Goal: Task Accomplishment & Management: Manage account settings

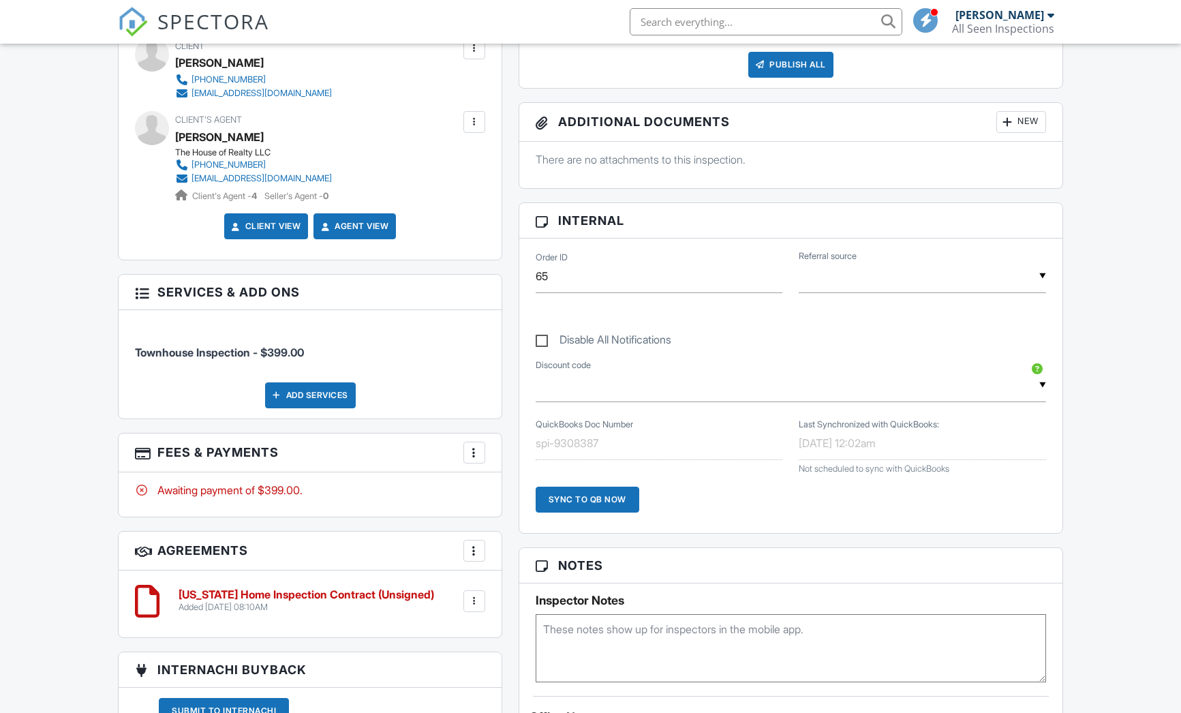
click at [476, 451] on div at bounding box center [475, 453] width 14 height 14
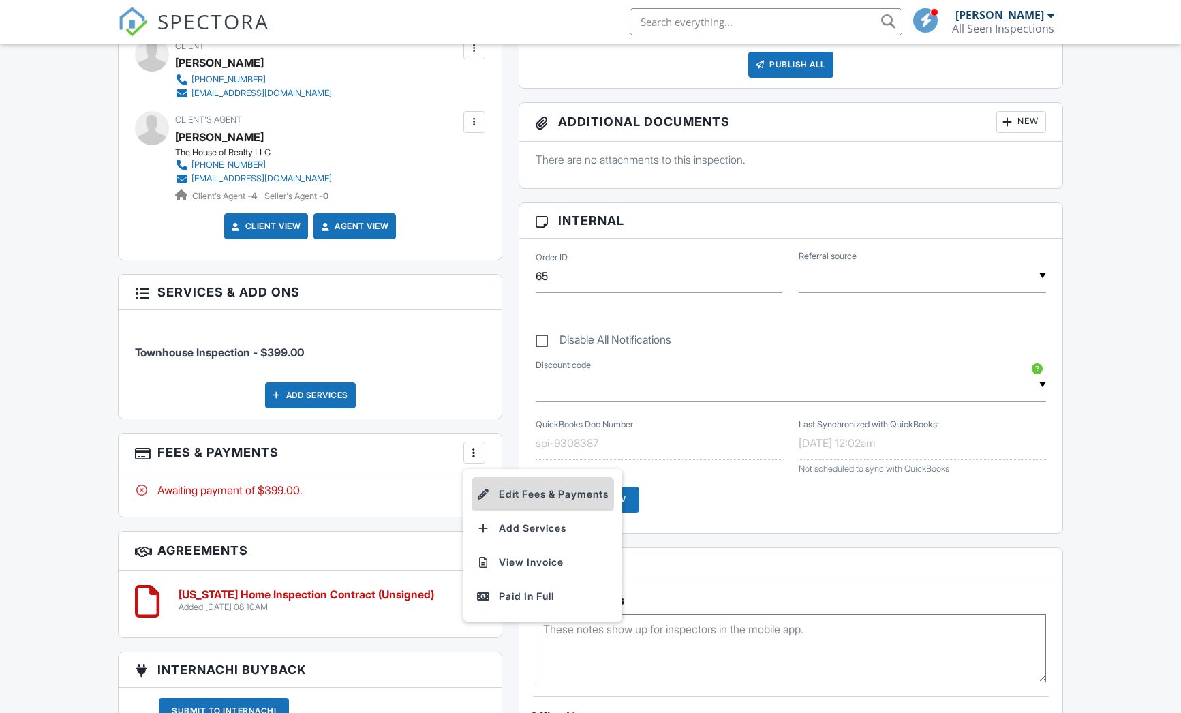
click at [528, 504] on li "Edit Fees & Payments" at bounding box center [543, 494] width 142 height 34
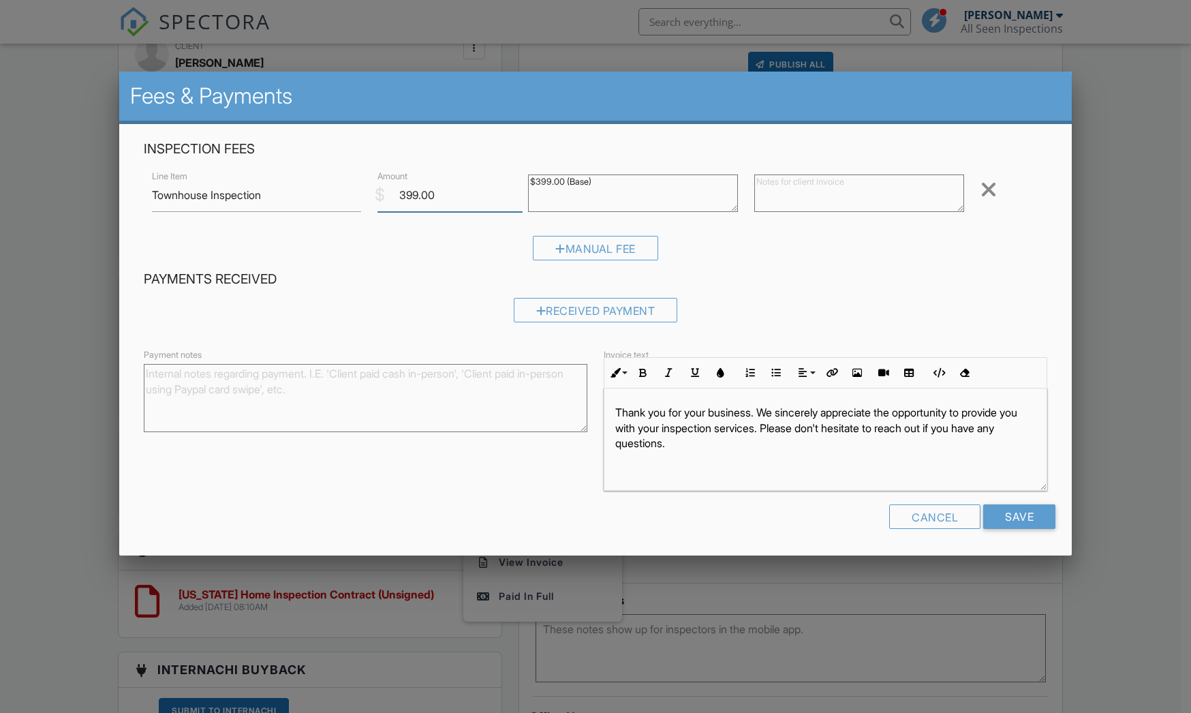
click at [413, 194] on input "399.00" at bounding box center [450, 195] width 145 height 33
type input "349.00"
click at [1020, 524] on input "Save" at bounding box center [1020, 516] width 72 height 25
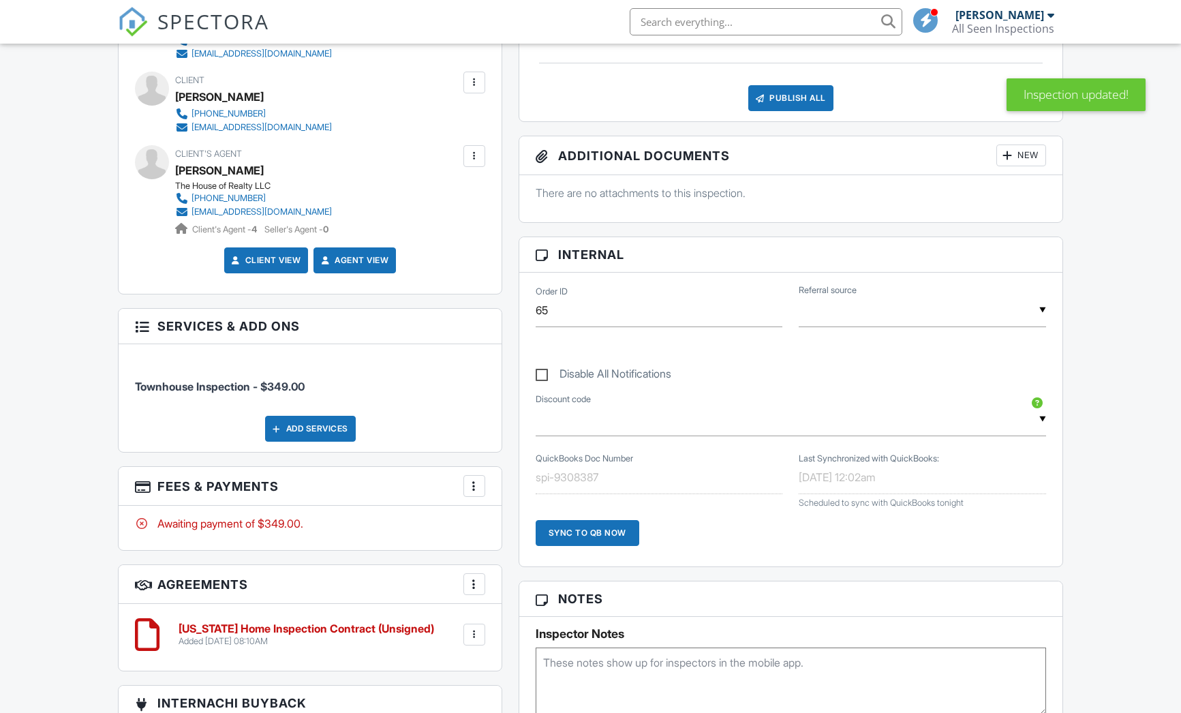
scroll to position [617, 0]
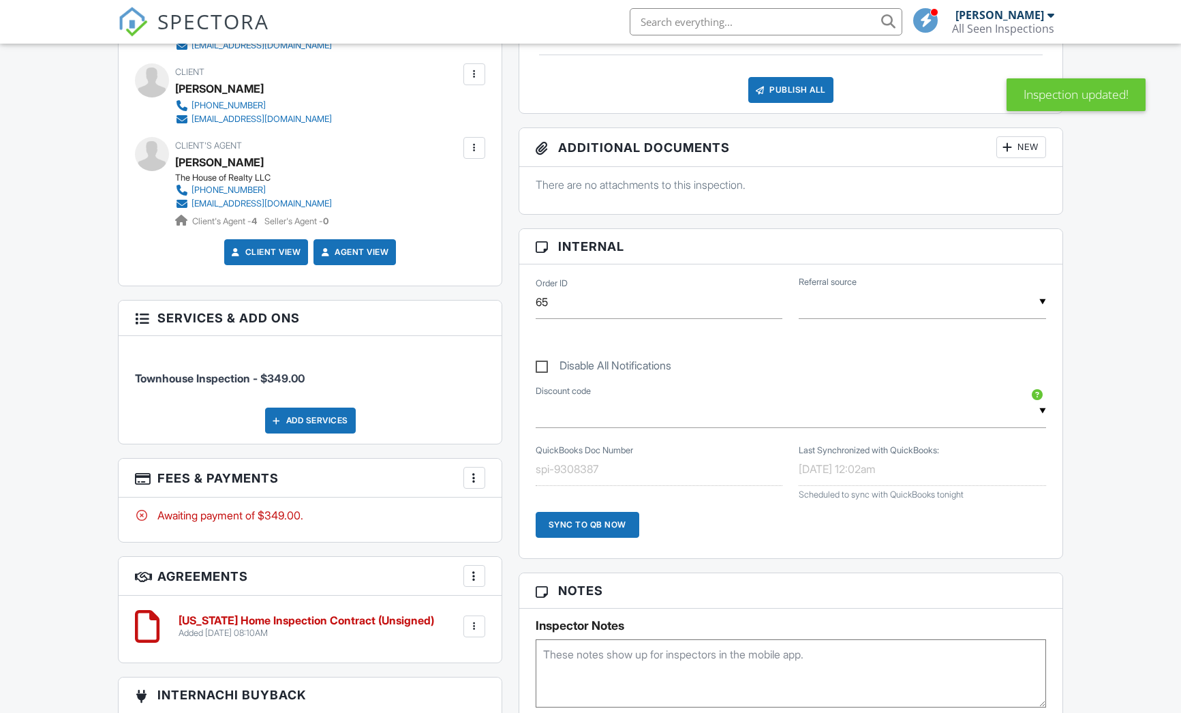
click at [478, 476] on div at bounding box center [475, 478] width 14 height 14
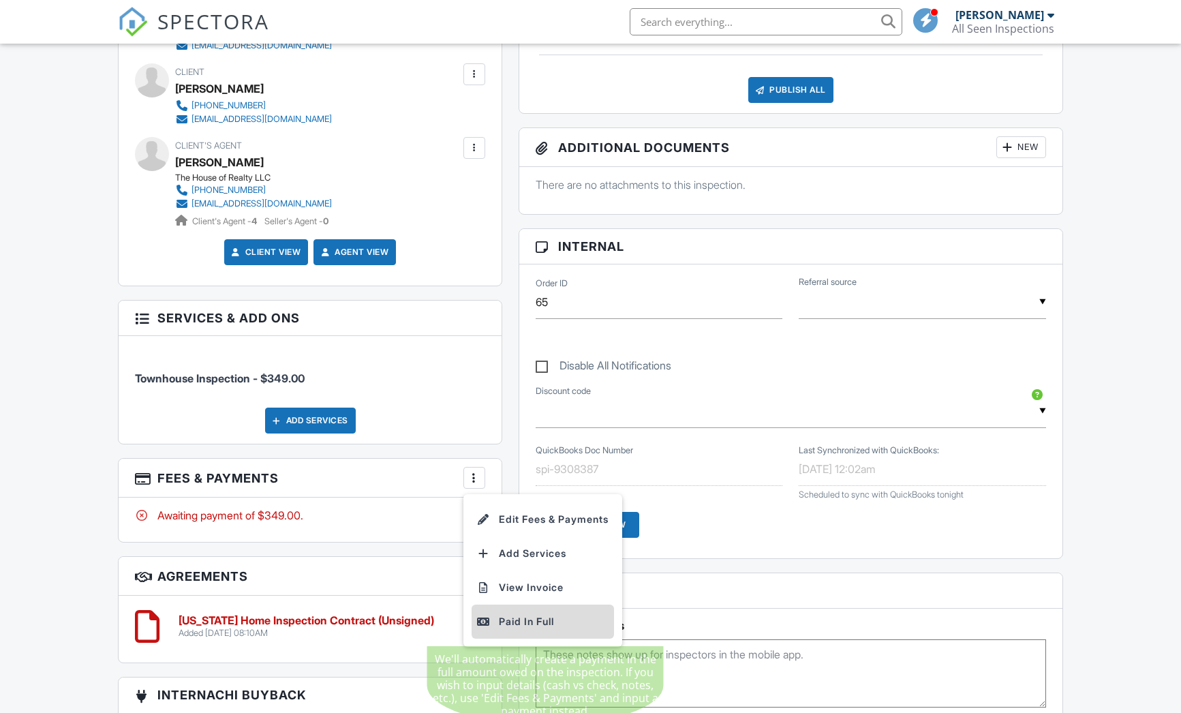
click at [520, 619] on div "Paid In Full" at bounding box center [543, 621] width 132 height 16
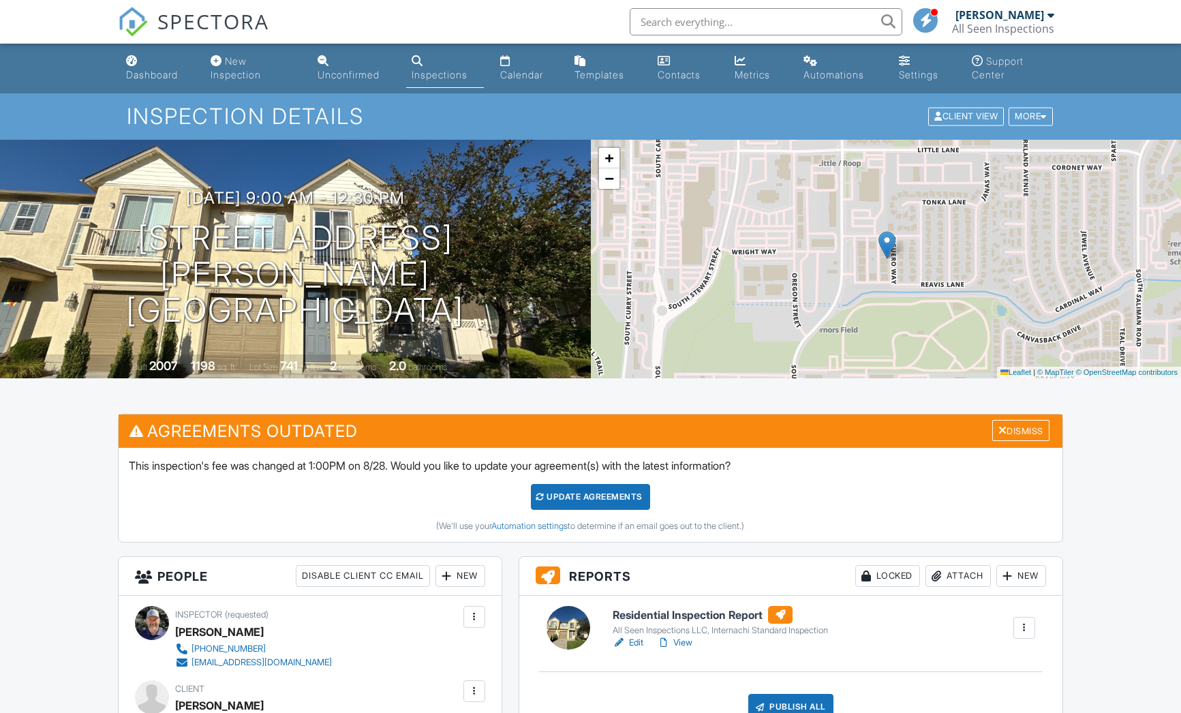
click at [593, 493] on div "Update Agreements" at bounding box center [590, 497] width 119 height 26
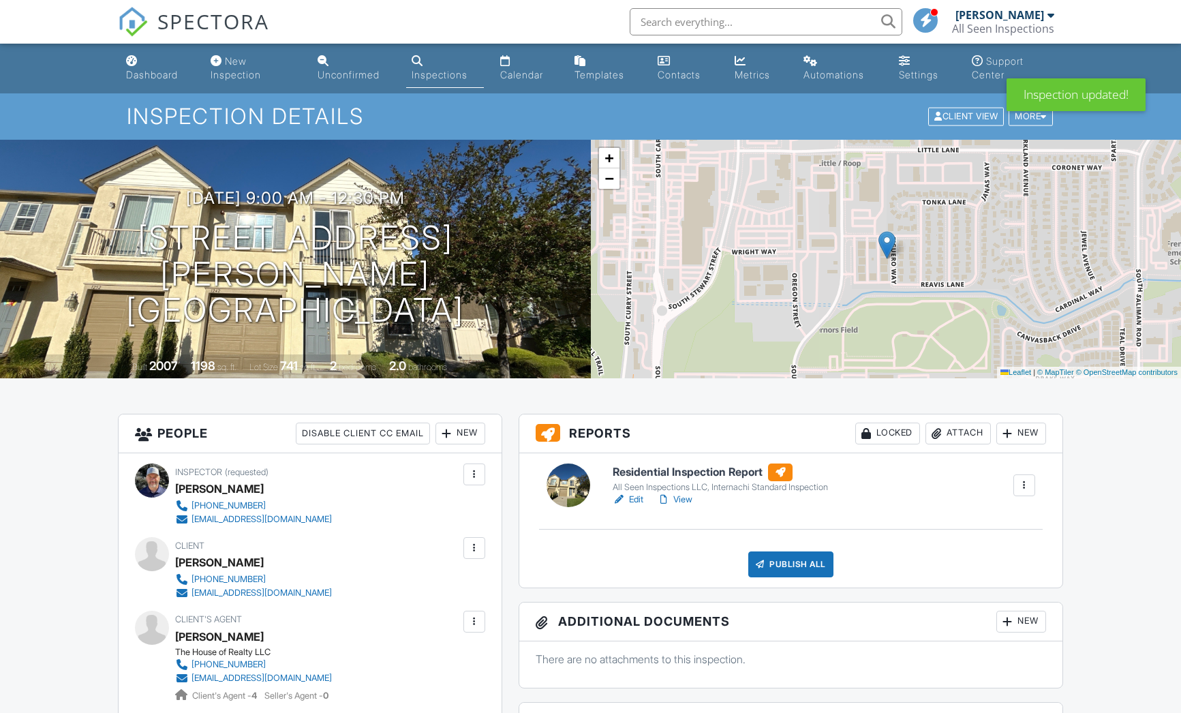
click at [637, 500] on link "Edit" at bounding box center [628, 500] width 31 height 14
